Goal: Transaction & Acquisition: Subscribe to service/newsletter

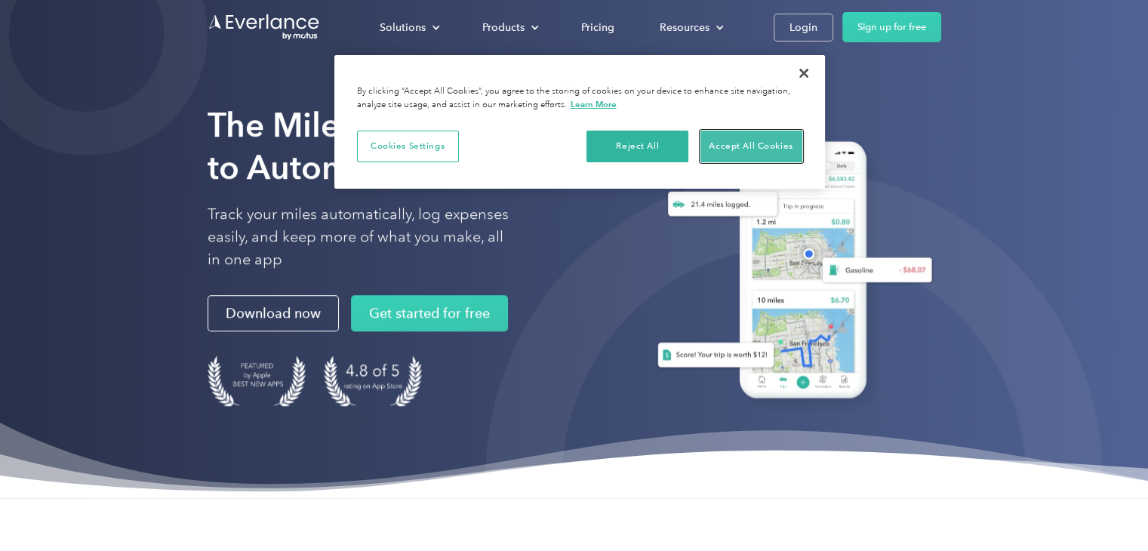
click at [750, 149] on button "Accept All Cookies" at bounding box center [751, 147] width 102 height 32
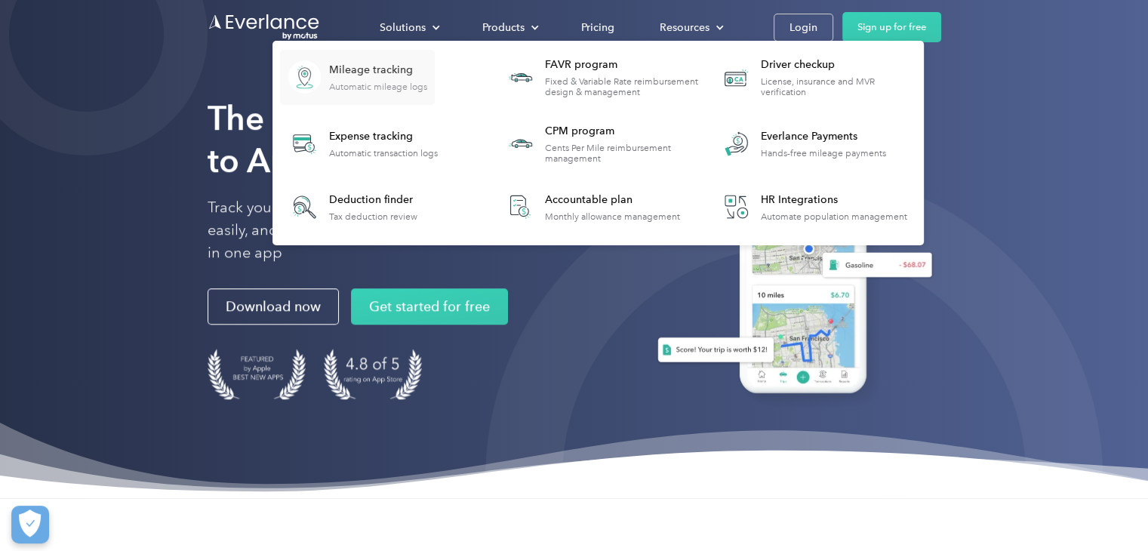
click at [394, 81] on div "Automatic mileage logs" at bounding box center [378, 86] width 98 height 11
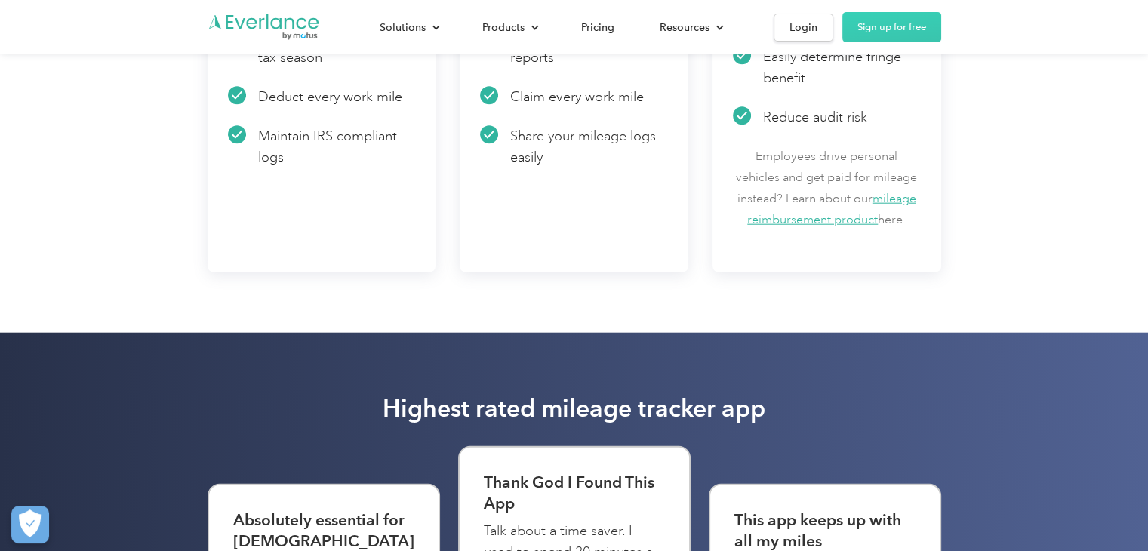
scroll to position [3320, 0]
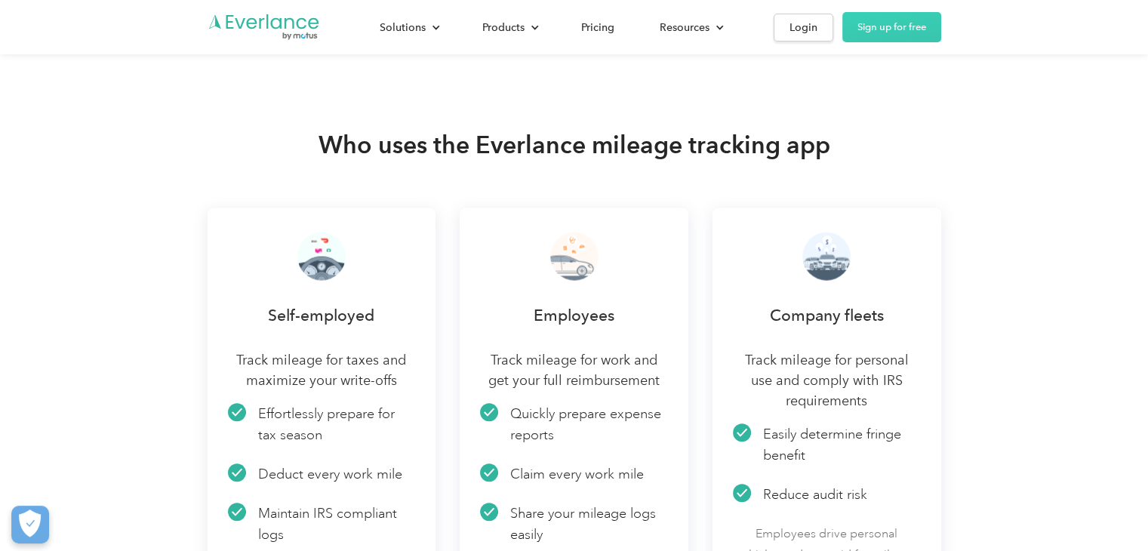
click at [573, 261] on img at bounding box center [574, 256] width 48 height 48
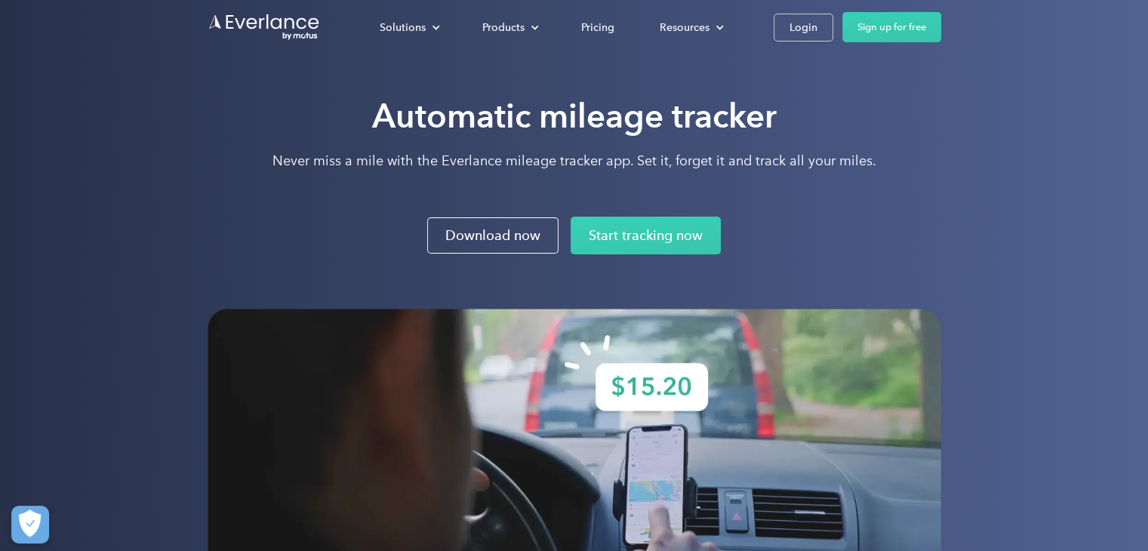
scroll to position [0, 0]
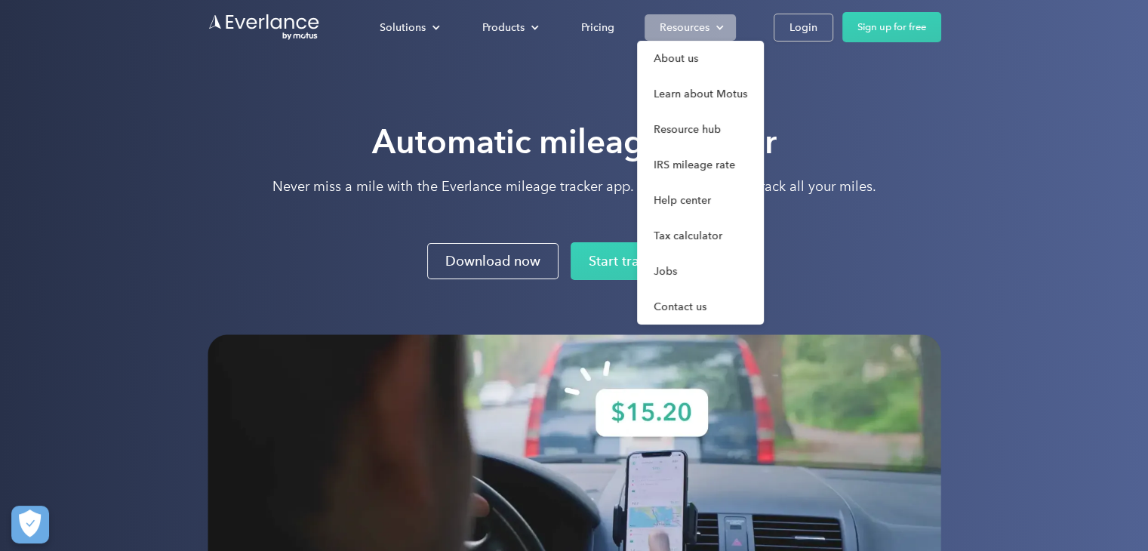
click at [717, 25] on div at bounding box center [719, 28] width 10 height 10
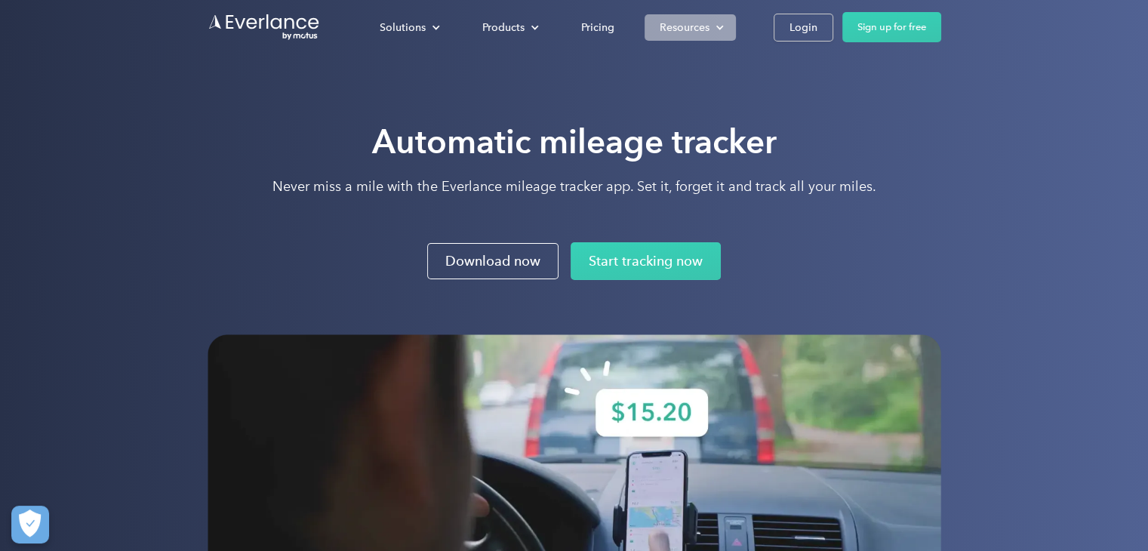
click at [717, 25] on div at bounding box center [719, 28] width 10 height 10
click at [601, 21] on div "Pricing" at bounding box center [597, 27] width 33 height 19
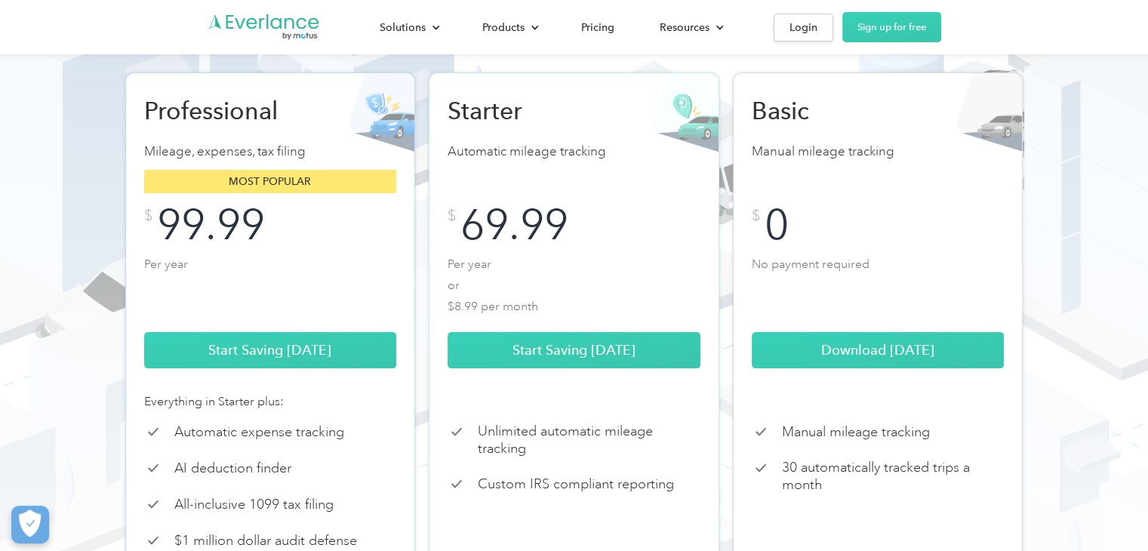
scroll to position [226, 0]
